Goal: Find specific page/section: Locate a particular part of the current website

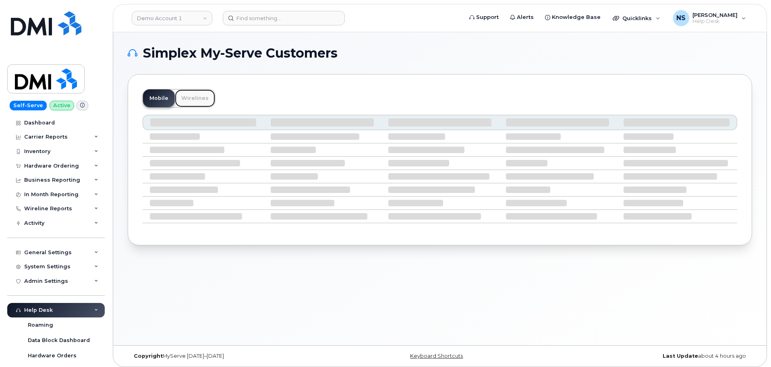
click at [185, 100] on link "Wirelines" at bounding box center [195, 98] width 40 height 18
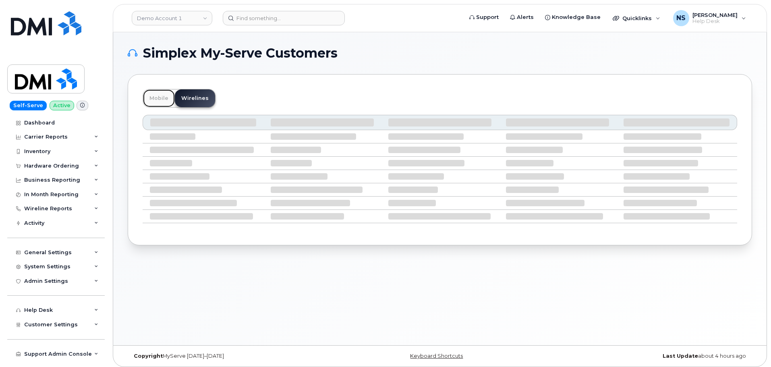
click at [169, 95] on link "Mobile" at bounding box center [159, 98] width 32 height 18
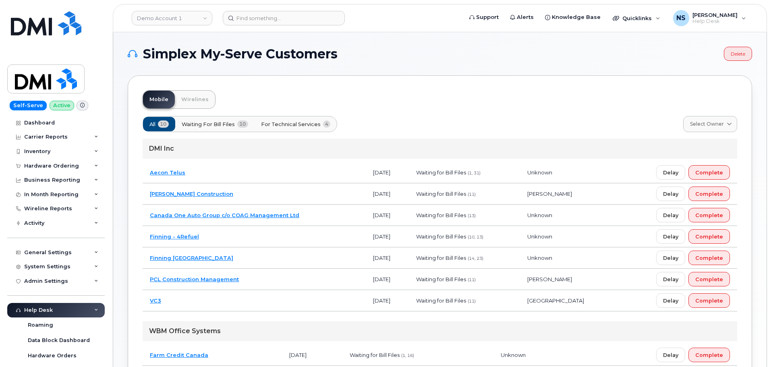
drag, startPoint x: 199, startPoint y: 125, endPoint x: 193, endPoint y: 125, distance: 6.0
click at [199, 125] on span "Waiting for Bill Files" at bounding box center [208, 125] width 53 height 8
click at [166, 121] on span "10" at bounding box center [163, 124] width 11 height 7
click at [182, 94] on link "Wirelines" at bounding box center [195, 100] width 40 height 18
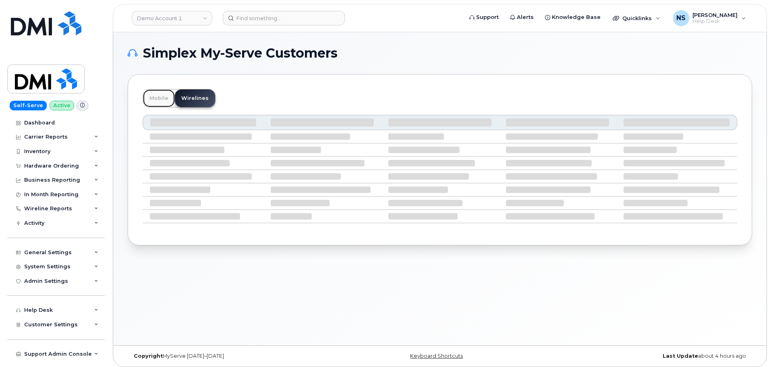
click at [173, 98] on link "Mobile" at bounding box center [159, 98] width 32 height 18
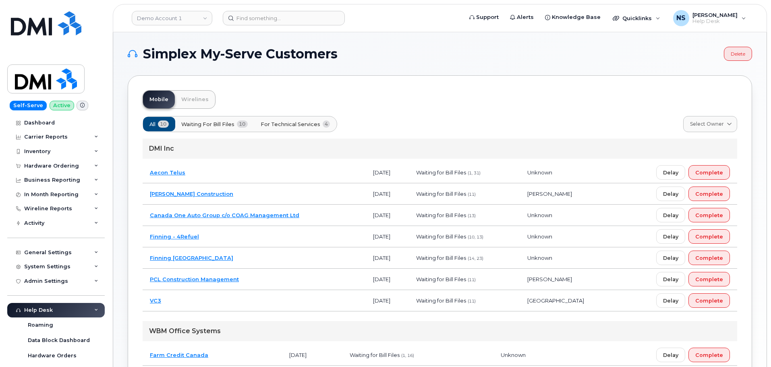
click at [296, 127] on span "For Technical Services" at bounding box center [291, 125] width 60 height 8
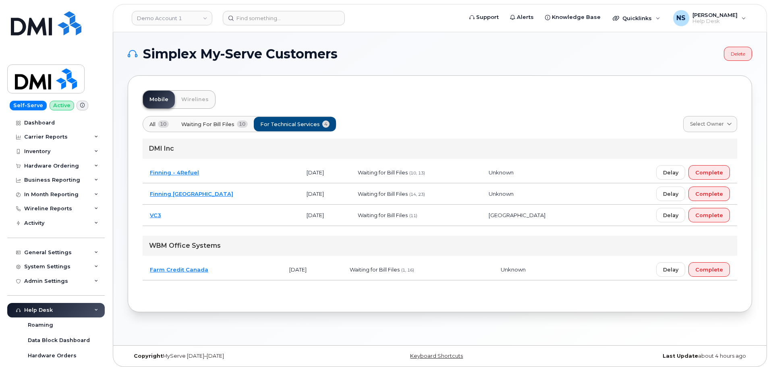
click at [187, 196] on link "Finning [GEOGRAPHIC_DATA]" at bounding box center [191, 194] width 83 height 6
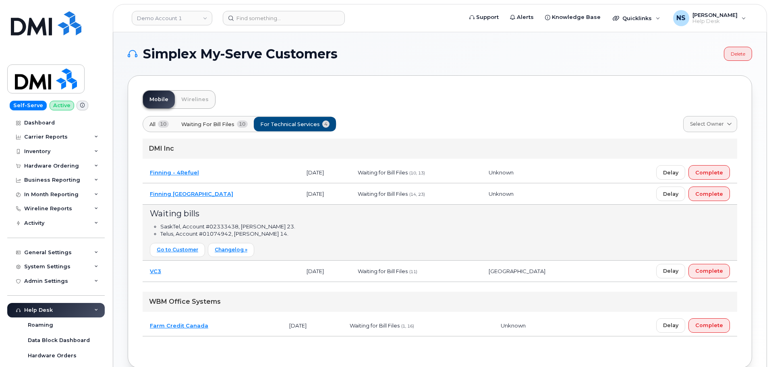
click at [186, 194] on link "Finning [GEOGRAPHIC_DATA]" at bounding box center [191, 194] width 83 height 6
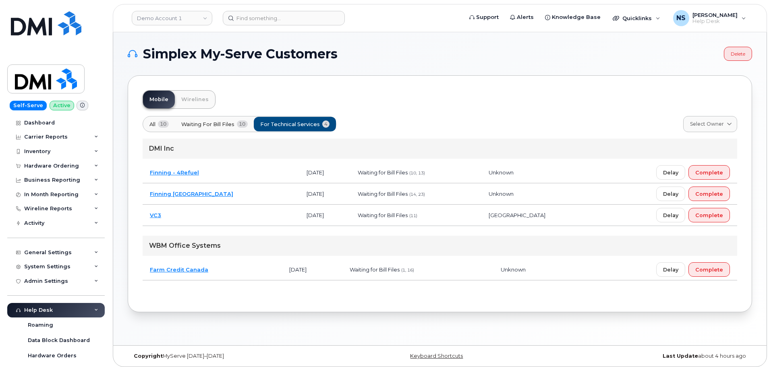
click at [176, 174] on link "Finning - 4Refuel" at bounding box center [174, 172] width 49 height 6
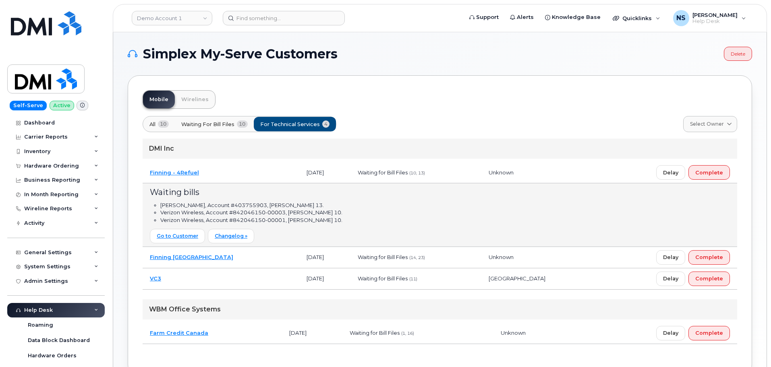
click at [176, 174] on link "Finning - 4Refuel" at bounding box center [174, 172] width 49 height 6
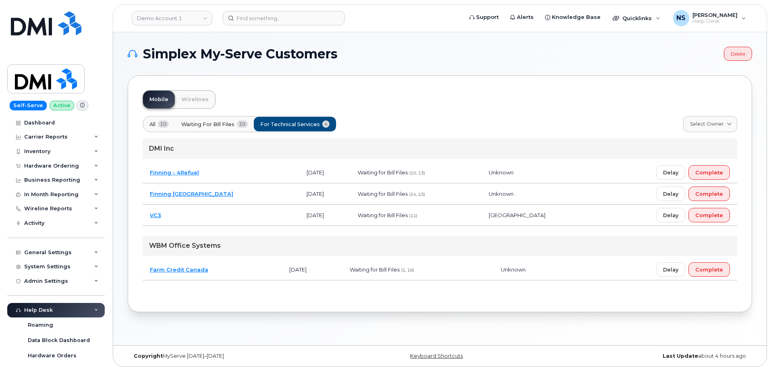
click at [167, 219] on td "VC3" at bounding box center [221, 215] width 157 height 21
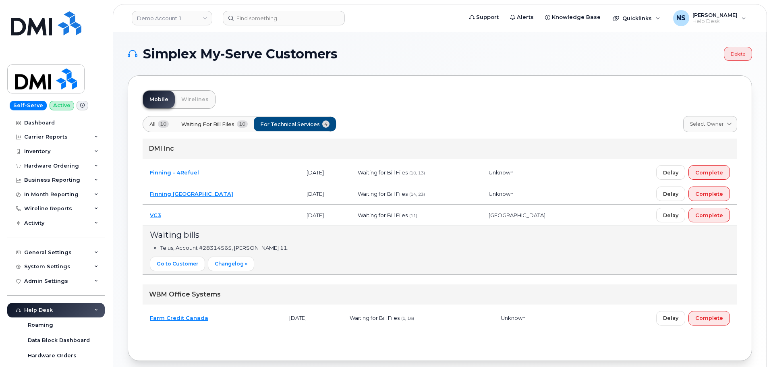
click at [160, 218] on td "VC3" at bounding box center [221, 215] width 157 height 21
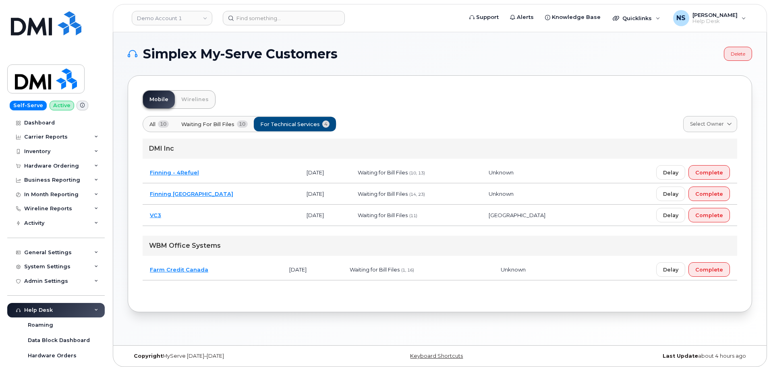
click at [160, 217] on link "VC3" at bounding box center [155, 215] width 11 height 6
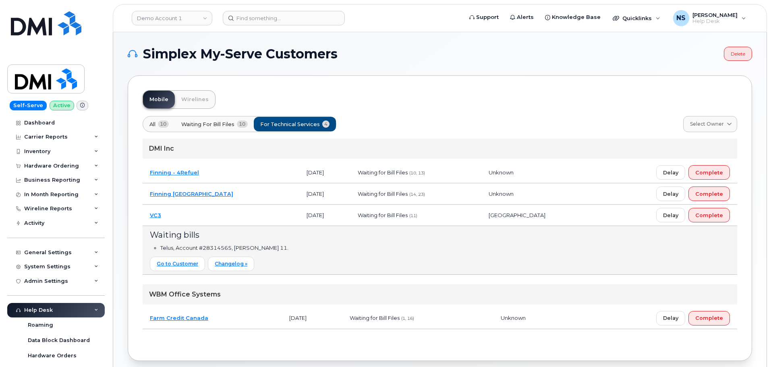
click at [160, 215] on link "VC3" at bounding box center [155, 215] width 11 height 6
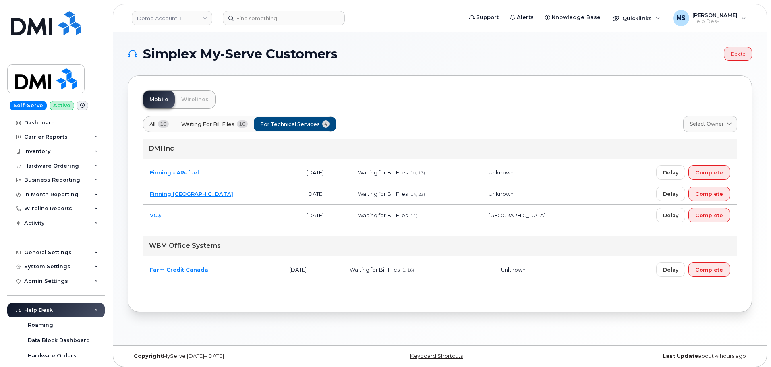
click at [178, 273] on td "Farm Credit Canada" at bounding box center [212, 269] width 139 height 21
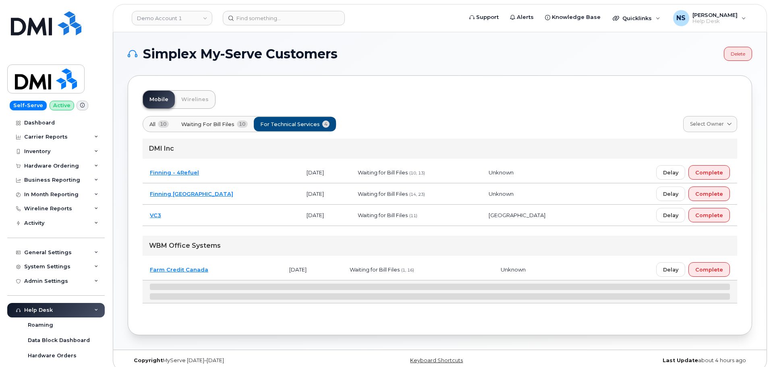
click at [178, 271] on link "Farm Credit Canada" at bounding box center [179, 269] width 58 height 6
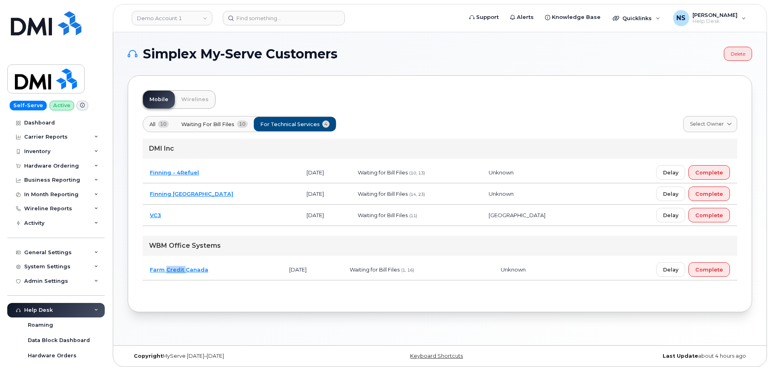
click at [178, 271] on link "Farm Credit Canada" at bounding box center [179, 269] width 58 height 6
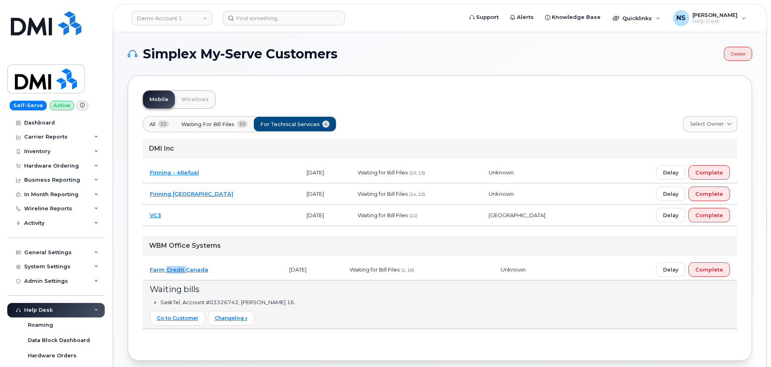
click at [178, 271] on link "Farm Credit Canada" at bounding box center [179, 269] width 58 height 6
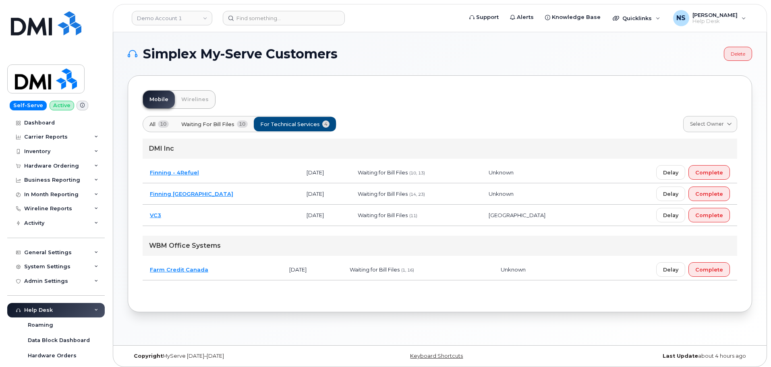
click at [208, 132] on div "All 10 Waiting for Bill Files 10 For Technical Services 4" at bounding box center [240, 124] width 194 height 16
click at [208, 130] on button "Waiting for Bill Files 10" at bounding box center [215, 124] width 80 height 15
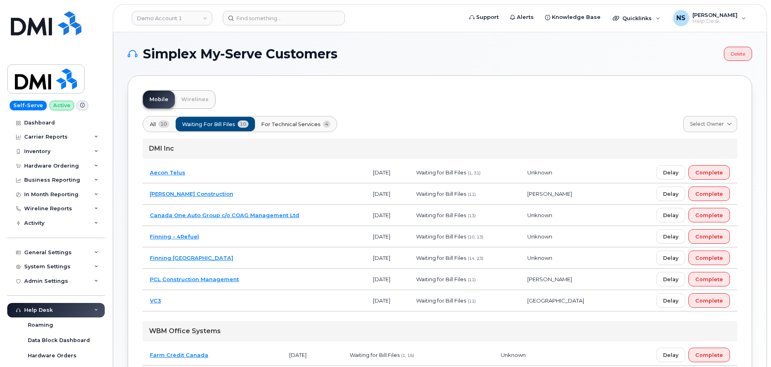
click at [255, 123] on button "All 10" at bounding box center [296, 124] width 83 height 15
click at [174, 173] on link "Aecon Telus" at bounding box center [167, 172] width 35 height 6
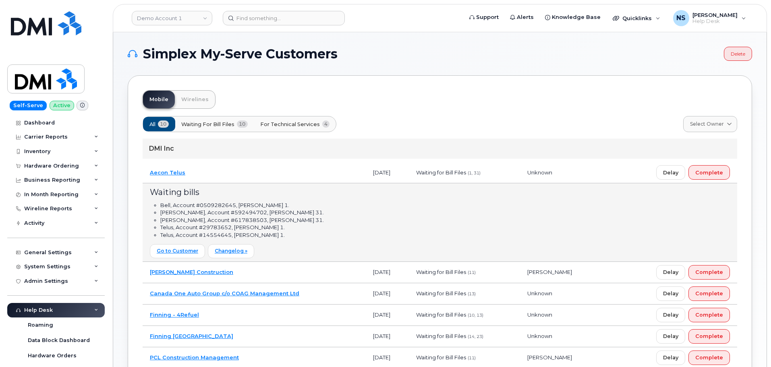
click at [174, 173] on link "Aecon Telus" at bounding box center [167, 172] width 35 height 6
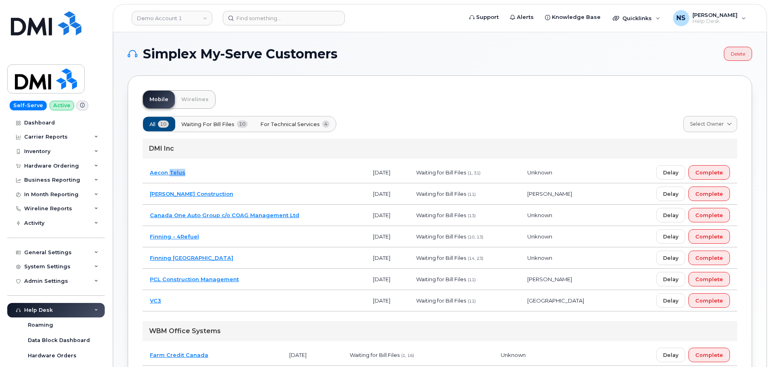
click at [173, 173] on link "Aecon Telus" at bounding box center [167, 172] width 35 height 6
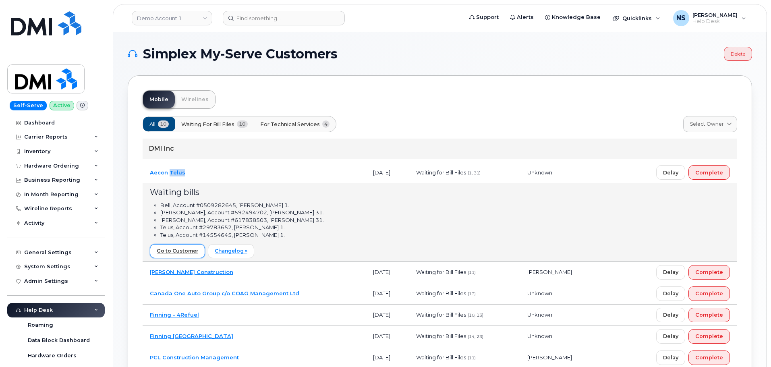
click at [186, 252] on link "Go to Customer" at bounding box center [177, 251] width 55 height 14
